Goal: Book appointment/travel/reservation

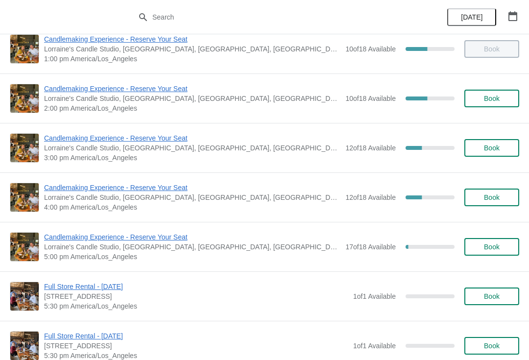
scroll to position [215, 0]
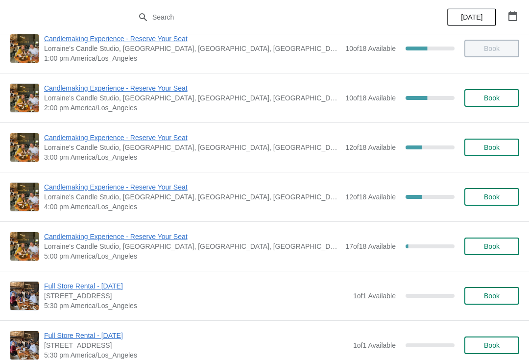
click at [129, 235] on span "Candlemaking Experience - Reserve Your Seat" at bounding box center [192, 237] width 296 height 10
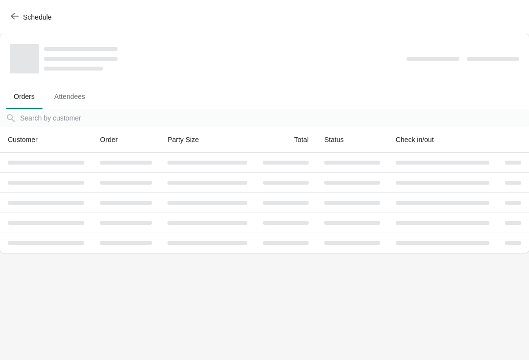
scroll to position [0, 0]
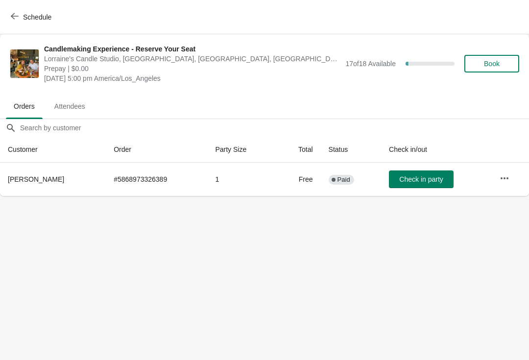
click at [513, 169] on button "button" at bounding box center [505, 178] width 18 height 18
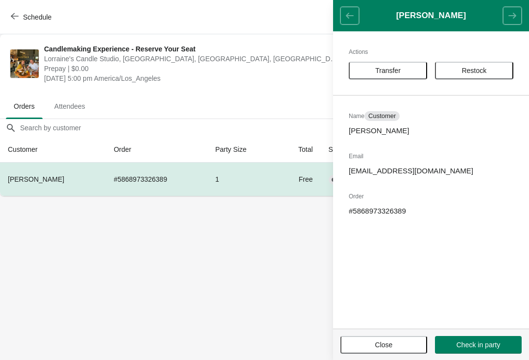
click at [385, 78] on button "Transfer" at bounding box center [388, 71] width 78 height 18
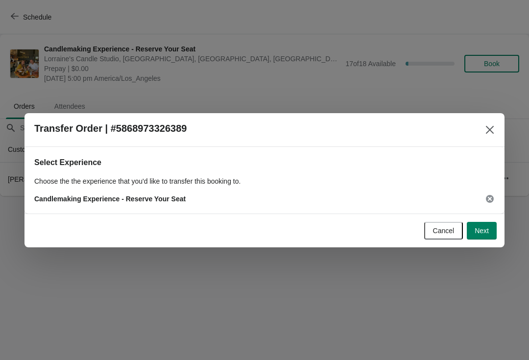
click at [486, 227] on span "Next" at bounding box center [481, 231] width 14 height 8
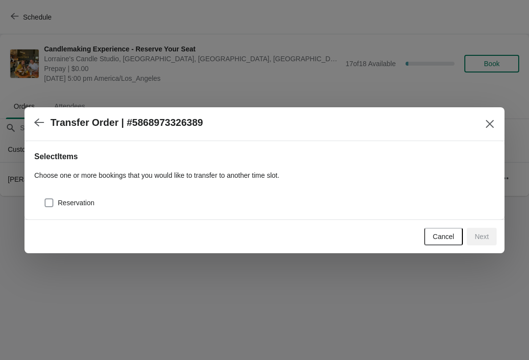
click at [48, 207] on span at bounding box center [49, 202] width 9 height 9
click at [45, 199] on input "Reservation" at bounding box center [45, 198] width 0 height 0
checkbox input "true"
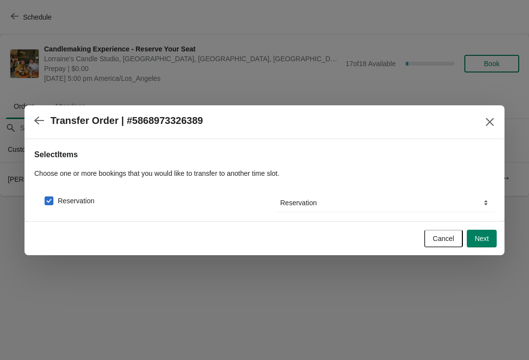
click at [480, 236] on span "Next" at bounding box center [481, 239] width 14 height 8
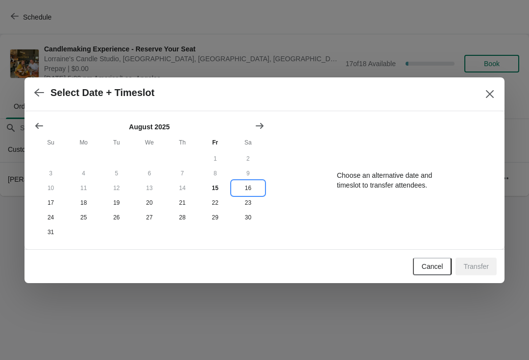
click at [248, 185] on button "16" at bounding box center [248, 188] width 33 height 15
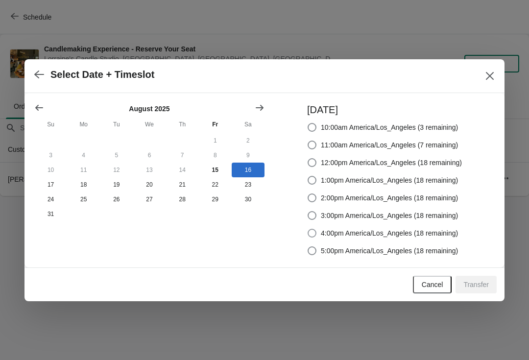
click at [309, 230] on span at bounding box center [311, 233] width 9 height 9
click at [308, 229] on input "4:00pm America/Los_Angeles (18 remaining)" at bounding box center [307, 229] width 0 height 0
radio input "true"
click at [478, 284] on span "Transfer" at bounding box center [475, 285] width 25 height 8
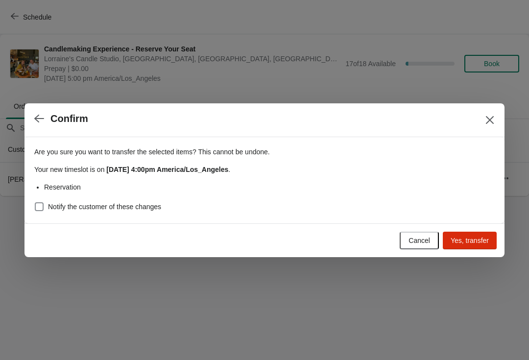
click at [131, 206] on span "Notify the customer of these changes" at bounding box center [104, 207] width 113 height 10
click at [35, 203] on input "Notify the customer of these changes" at bounding box center [35, 202] width 0 height 0
checkbox input "true"
click at [469, 237] on span "Yes, transfer" at bounding box center [469, 240] width 38 height 8
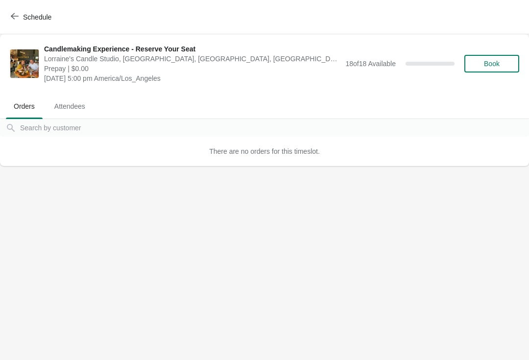
click at [27, 11] on button "Schedule" at bounding box center [32, 17] width 54 height 18
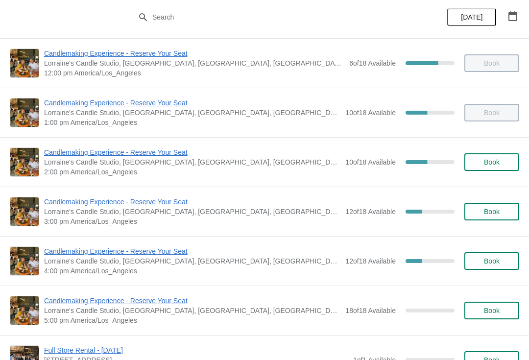
scroll to position [167, 0]
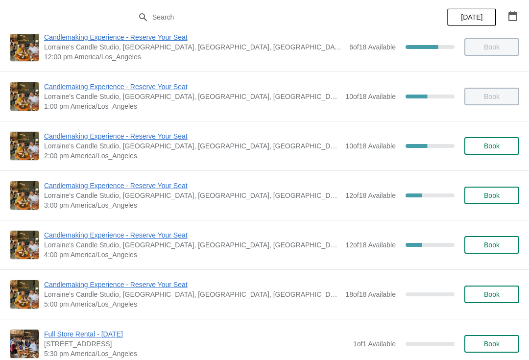
click at [119, 235] on span "Candlemaking Experience - Reserve Your Seat" at bounding box center [192, 235] width 296 height 10
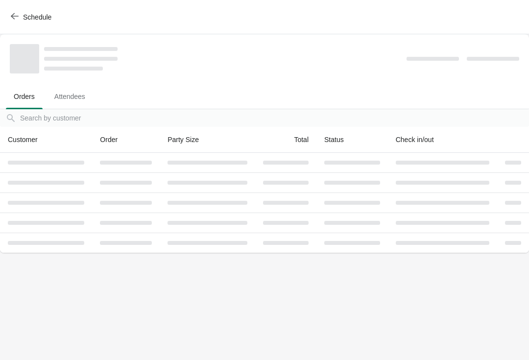
scroll to position [0, 0]
